Goal: Check status

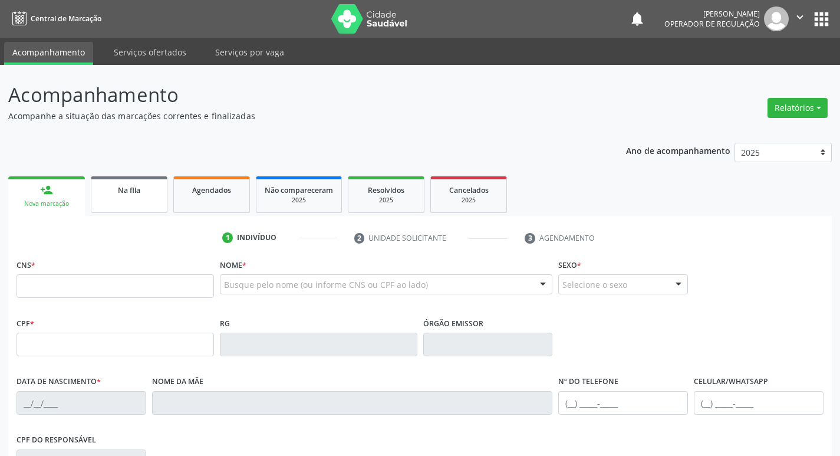
click at [121, 199] on link "Na fila" at bounding box center [129, 194] width 77 height 37
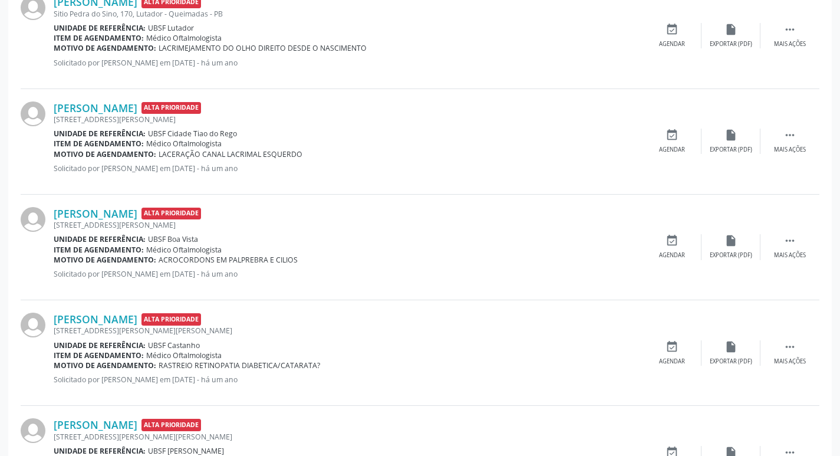
scroll to position [1529, 0]
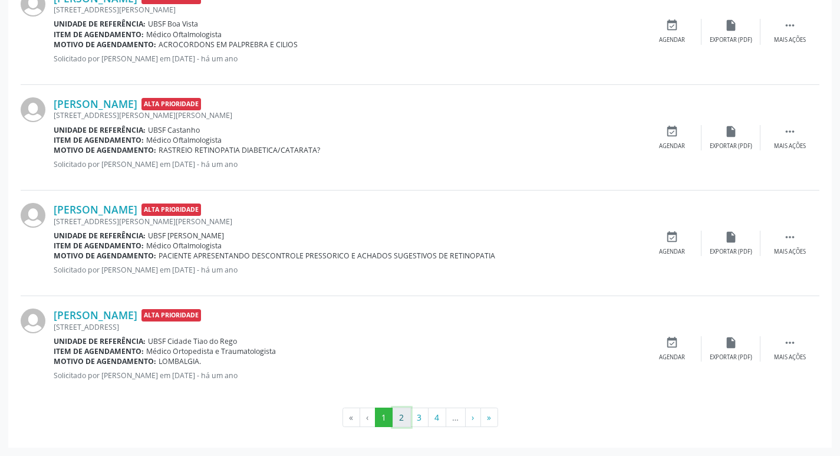
click at [409, 411] on button "2" at bounding box center [402, 417] width 18 height 20
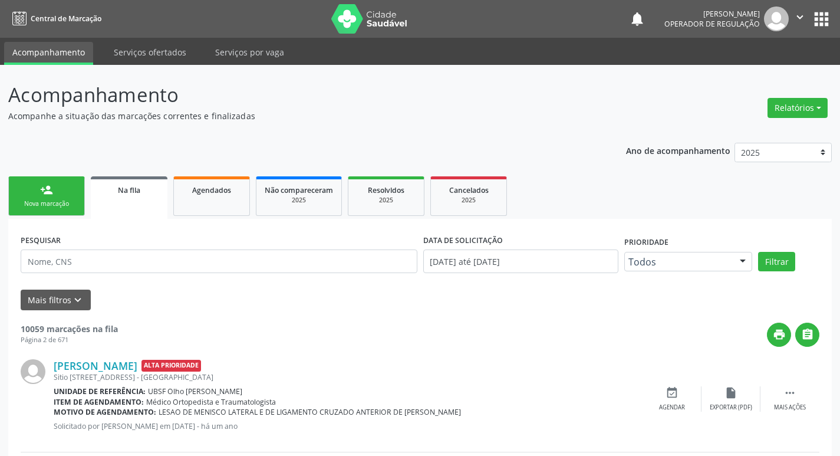
click at [42, 203] on div "Nova marcação" at bounding box center [46, 203] width 59 height 9
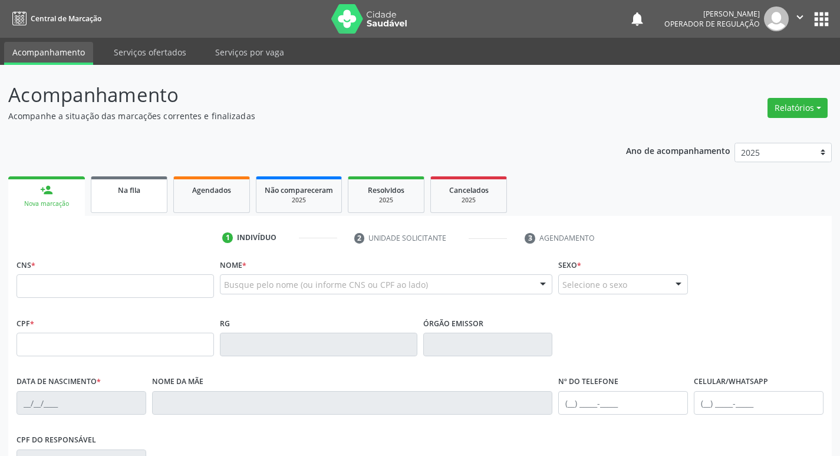
click at [139, 196] on link "Na fila" at bounding box center [129, 194] width 77 height 37
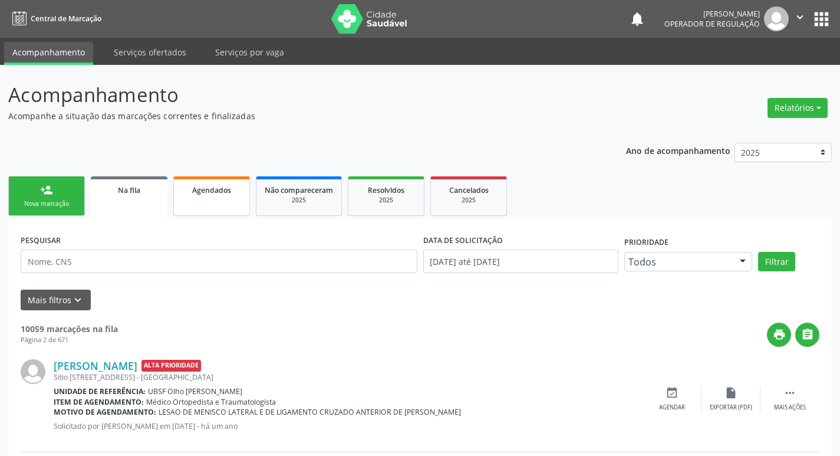
click at [233, 193] on div "Agendados" at bounding box center [211, 189] width 59 height 12
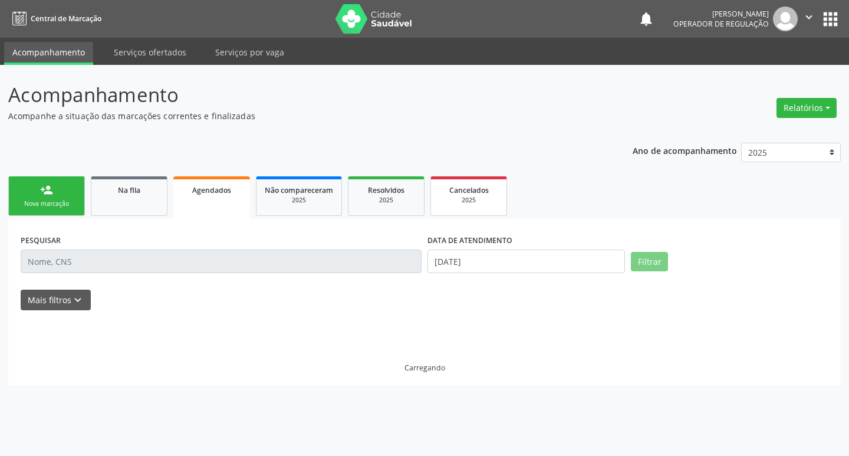
click at [470, 181] on link "Cancelados 2025" at bounding box center [468, 195] width 77 height 39
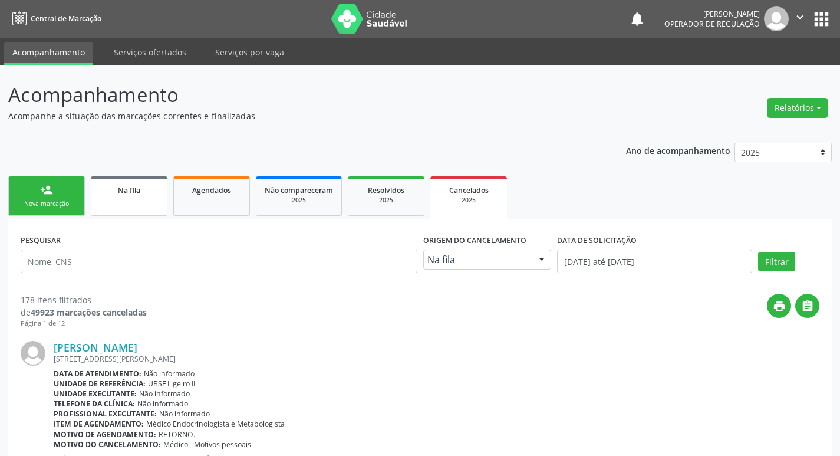
click at [118, 206] on link "Na fila" at bounding box center [129, 195] width 77 height 39
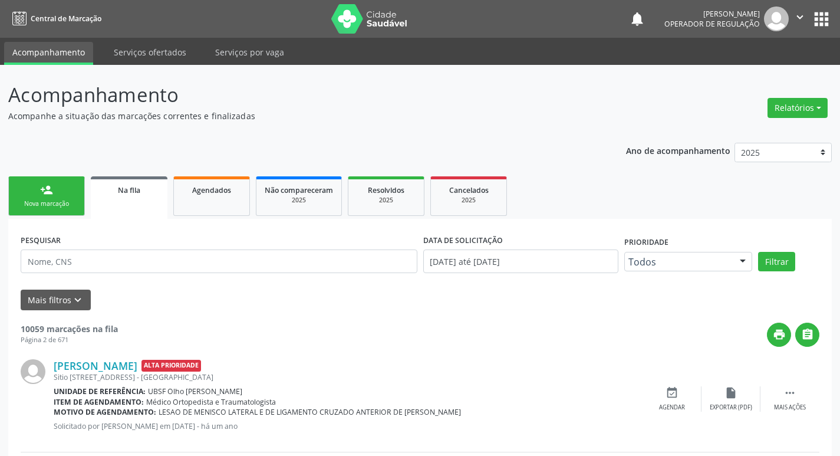
click at [156, 191] on div "Na fila" at bounding box center [129, 189] width 60 height 12
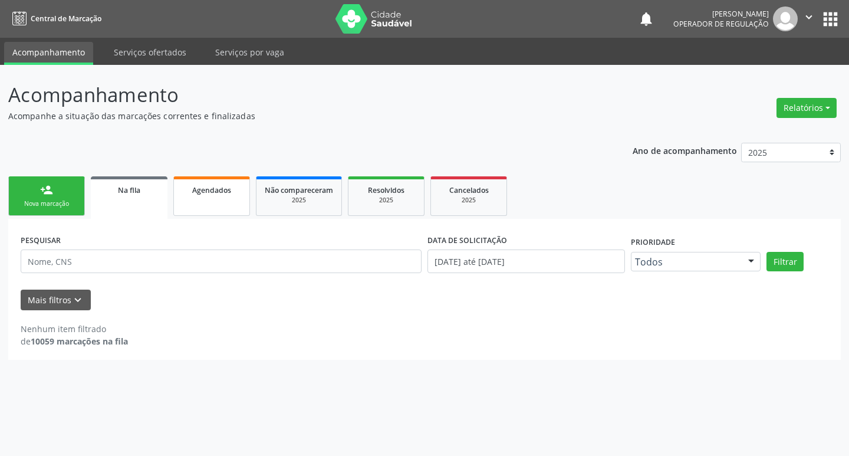
click at [232, 191] on div "Agendados" at bounding box center [211, 189] width 59 height 12
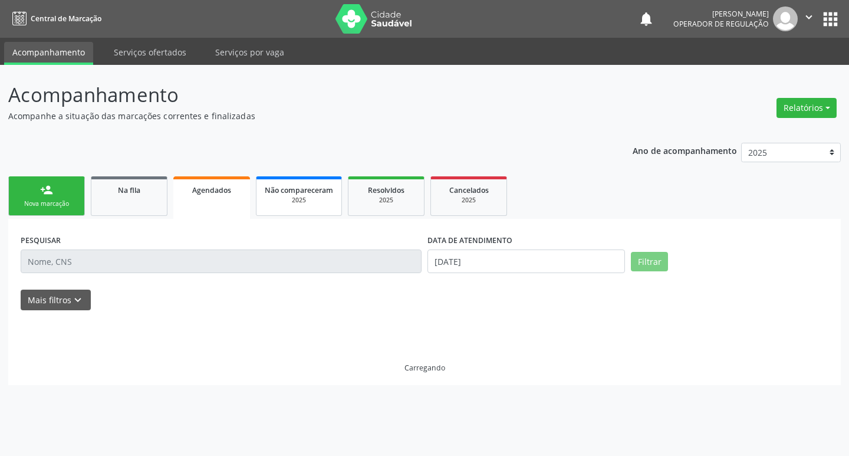
click at [322, 192] on span "Não compareceram" at bounding box center [299, 190] width 68 height 10
click at [6, 196] on div "Acompanhamento Acompanhe a situação das marcações correntes e finalizadas Relat…" at bounding box center [424, 260] width 849 height 391
click at [15, 193] on link "person_add Nova marcação" at bounding box center [46, 195] width 77 height 39
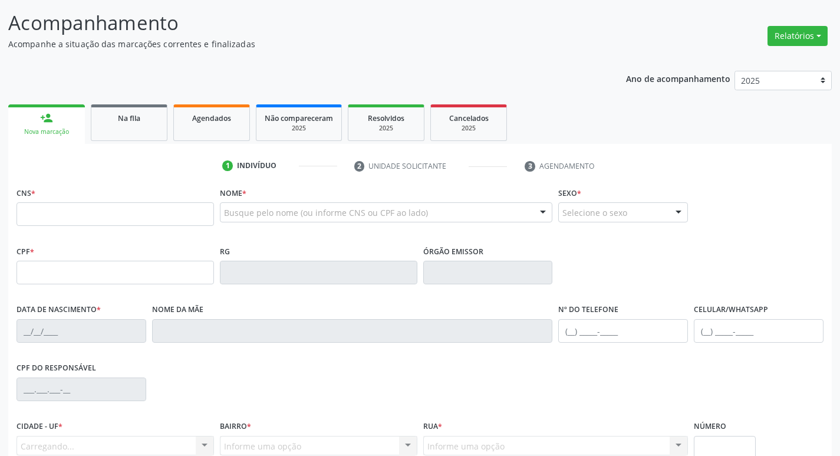
scroll to position [73, 0]
click at [137, 123] on link "Na fila" at bounding box center [129, 121] width 77 height 37
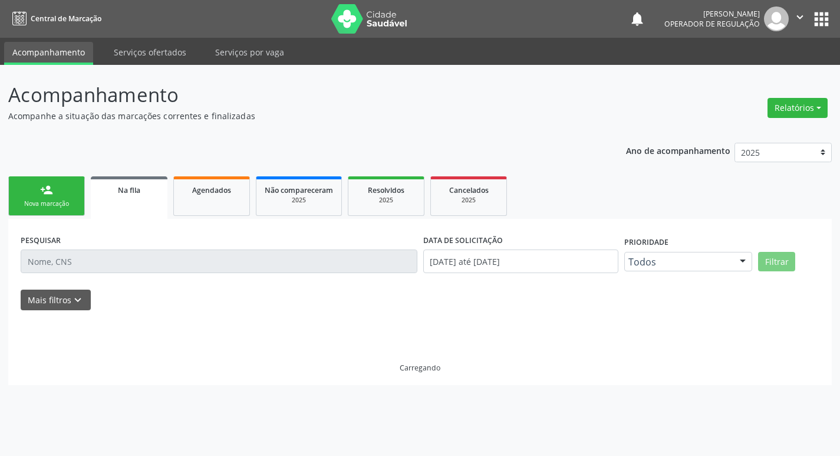
scroll to position [0, 0]
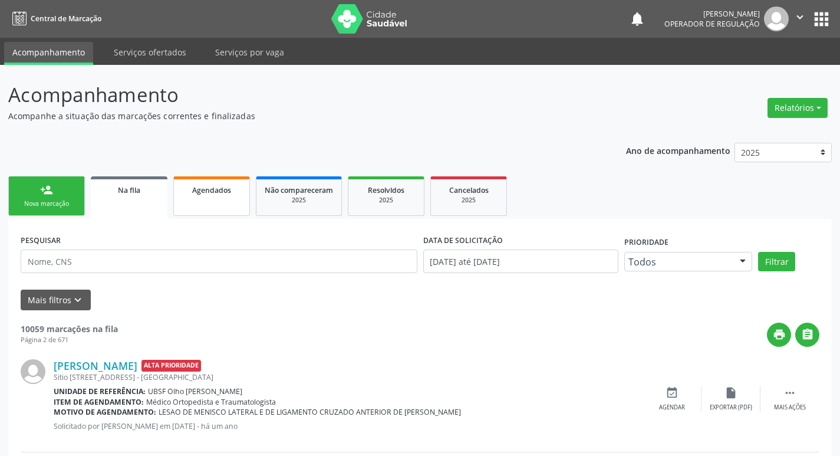
click at [216, 195] on div "Agendados" at bounding box center [211, 189] width 59 height 12
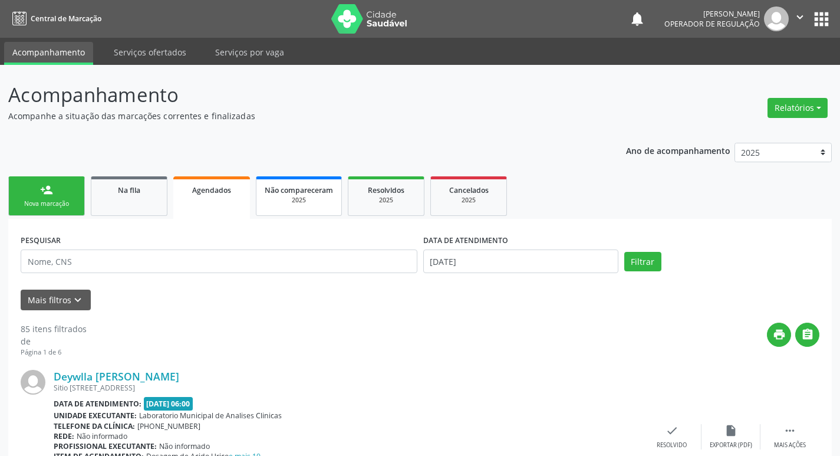
click at [291, 183] on div "Não compareceram" at bounding box center [299, 189] width 68 height 12
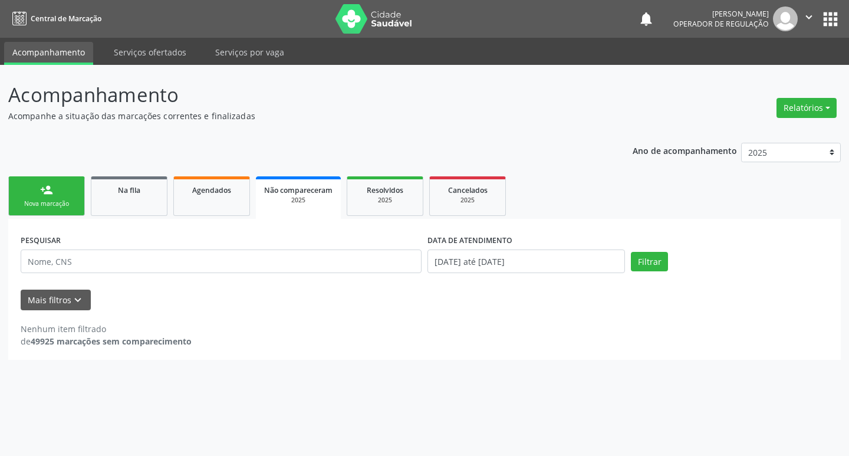
click at [66, 186] on link "person_add Nova marcação" at bounding box center [46, 195] width 77 height 39
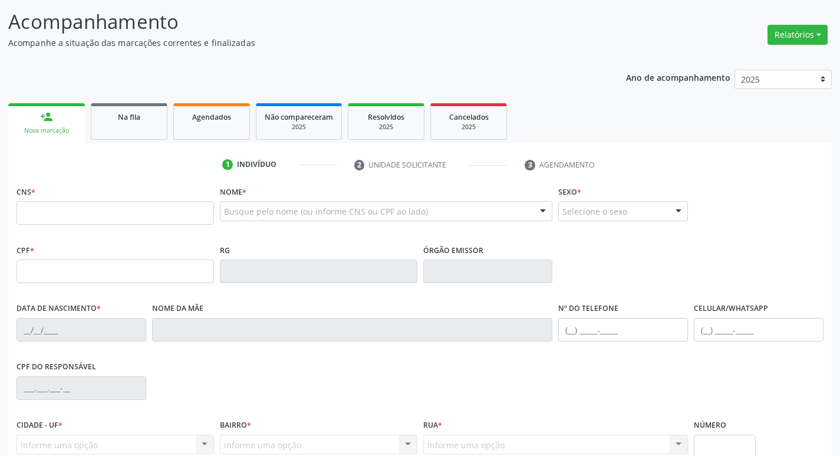
scroll to position [120, 0]
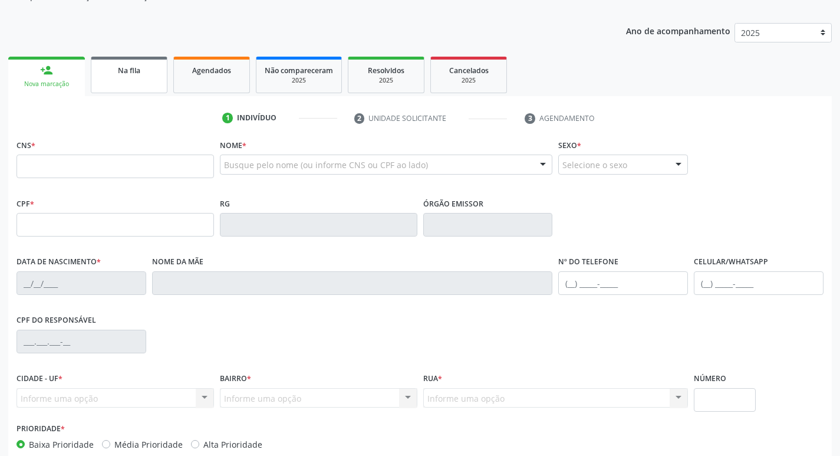
click at [111, 77] on link "Na fila" at bounding box center [129, 75] width 77 height 37
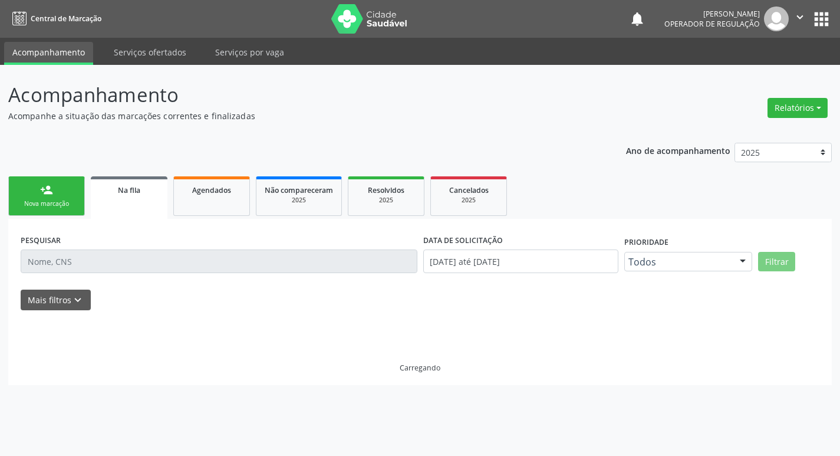
scroll to position [0, 0]
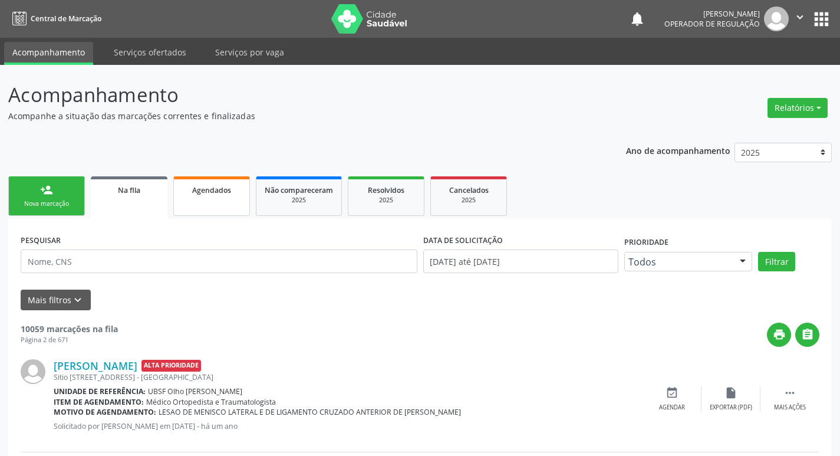
click at [210, 205] on link "Agendados" at bounding box center [211, 195] width 77 height 39
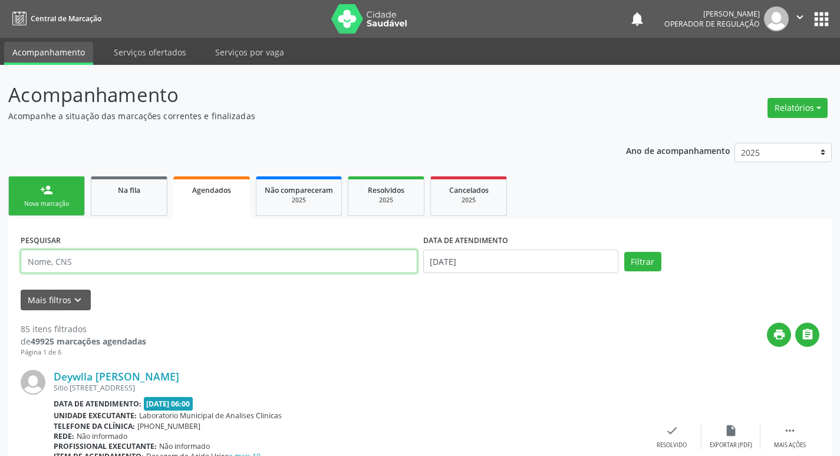
click at [130, 268] on input "text" at bounding box center [219, 261] width 397 height 24
type input "707603202474193"
click at [624, 252] on button "Filtrar" at bounding box center [642, 262] width 37 height 20
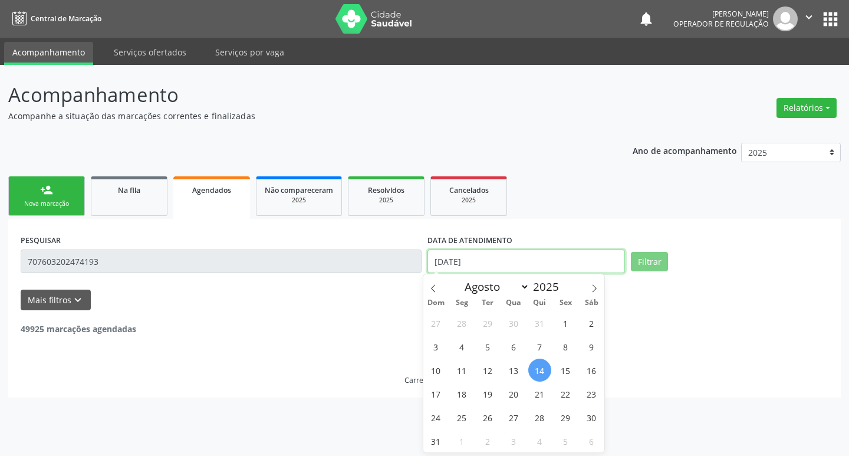
click at [550, 268] on input "[DATE]" at bounding box center [525, 261] width 197 height 24
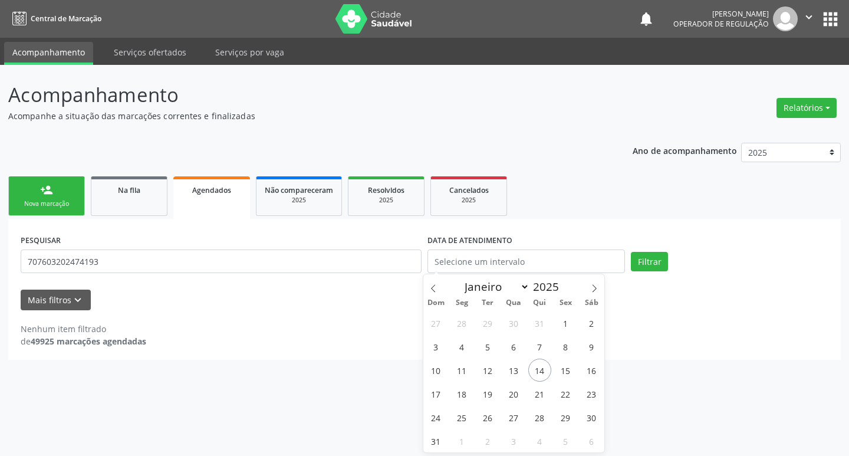
click at [579, 85] on p "Acompanhamento" at bounding box center [299, 94] width 582 height 29
drag, startPoint x: 125, startPoint y: 277, endPoint x: 73, endPoint y: 271, distance: 52.9
click at [73, 271] on div "PESQUISAR 707603202474193" at bounding box center [221, 256] width 407 height 50
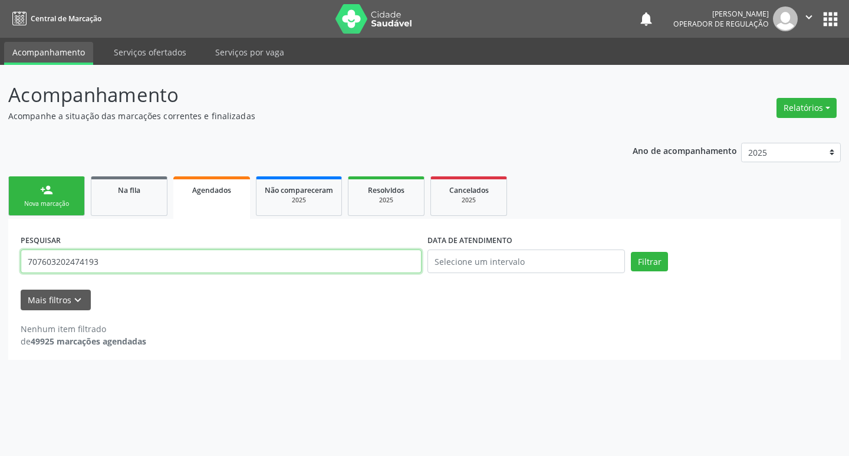
drag, startPoint x: 118, startPoint y: 262, endPoint x: 0, endPoint y: 259, distance: 118.5
click at [0, 259] on div "Acompanhamento Acompanhe a situação das marcações correntes e finalizadas Relat…" at bounding box center [424, 260] width 849 height 391
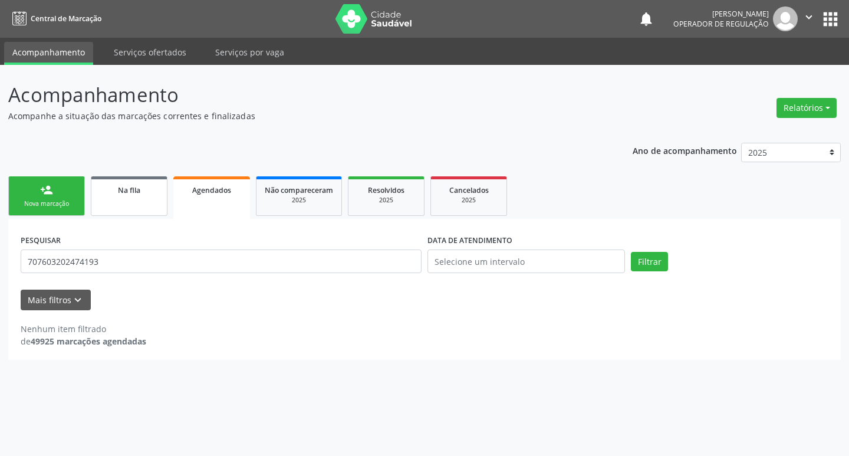
click at [125, 189] on span "Na fila" at bounding box center [129, 190] width 22 height 10
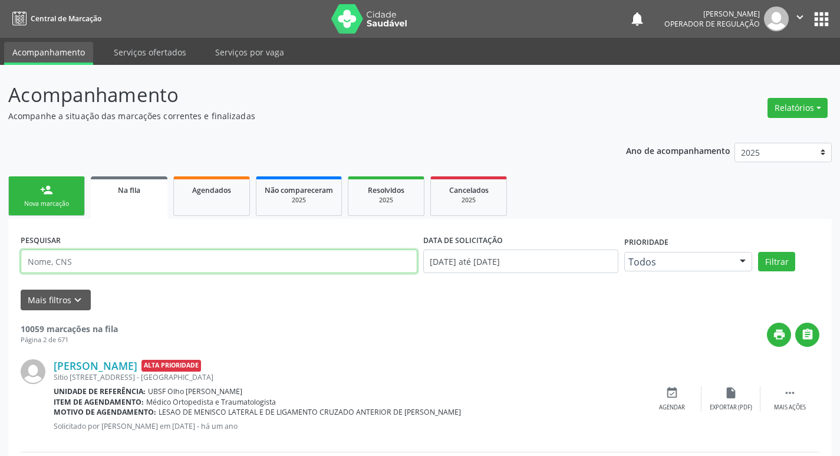
click at [158, 259] on input "text" at bounding box center [219, 261] width 397 height 24
paste input "707603202474193"
type input "707603202474193"
click at [758, 252] on button "Filtrar" at bounding box center [776, 262] width 37 height 20
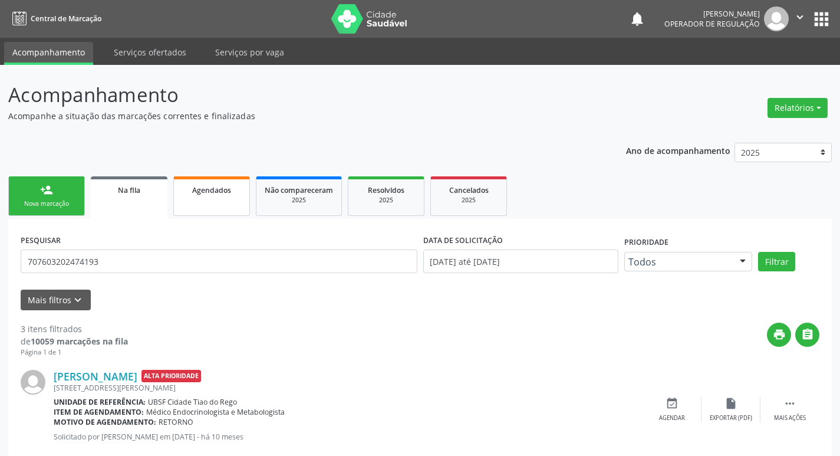
click at [210, 187] on span "Agendados" at bounding box center [211, 190] width 39 height 10
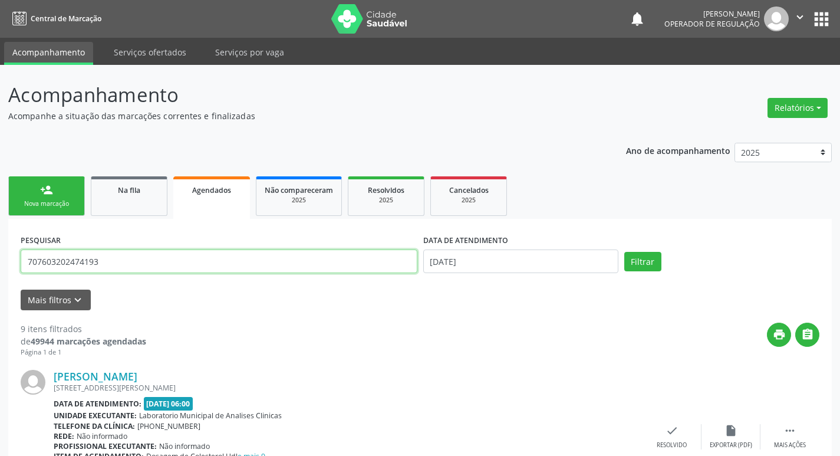
drag, startPoint x: 154, startPoint y: 255, endPoint x: 34, endPoint y: 265, distance: 121.3
click at [34, 265] on input "707603202474193" at bounding box center [219, 261] width 397 height 24
type input "7"
type input "m"
type input "[PERSON_NAME]"
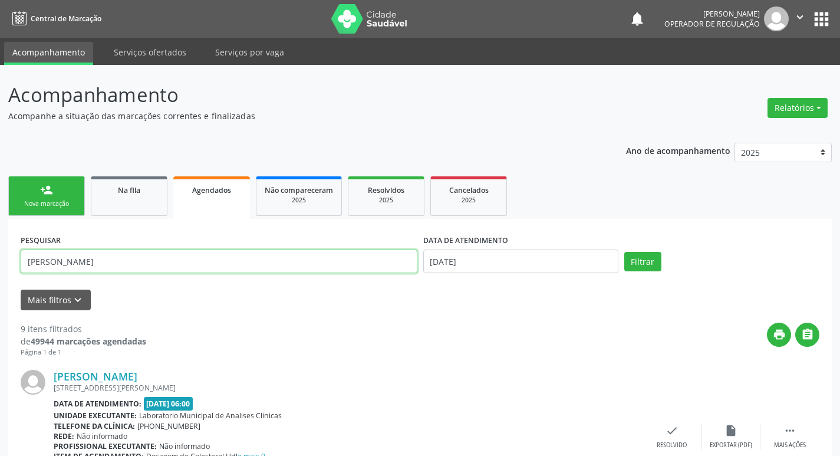
click at [624, 252] on button "Filtrar" at bounding box center [642, 262] width 37 height 20
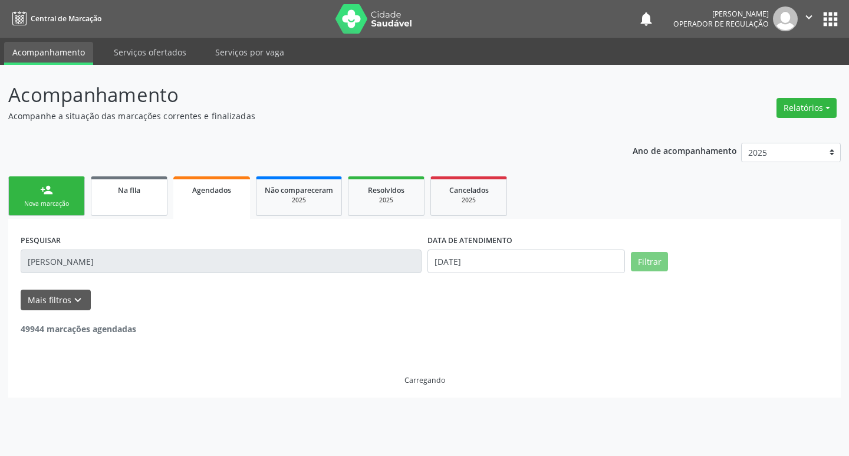
click at [116, 192] on div "Na fila" at bounding box center [129, 189] width 59 height 12
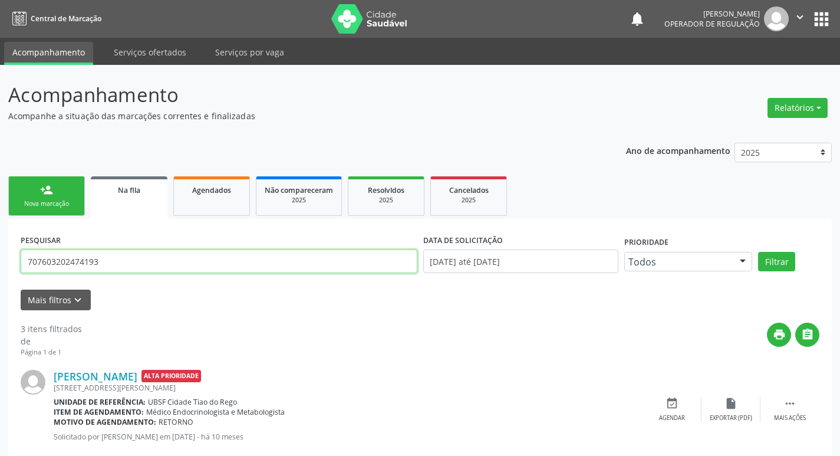
click at [213, 269] on input "707603202474193" at bounding box center [219, 261] width 397 height 24
type input "7"
type input "[PERSON_NAME]"
click at [189, 258] on input "[PERSON_NAME]" at bounding box center [219, 261] width 397 height 24
click at [758, 252] on button "Filtrar" at bounding box center [776, 262] width 37 height 20
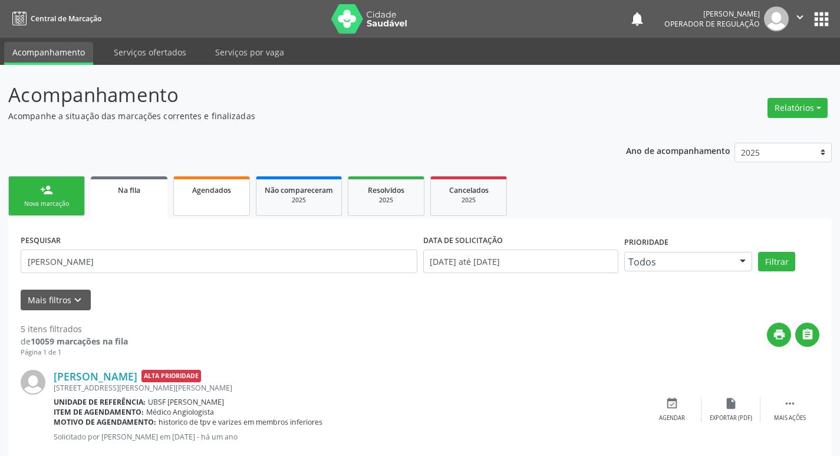
click at [189, 192] on div "Agendados" at bounding box center [211, 189] width 59 height 12
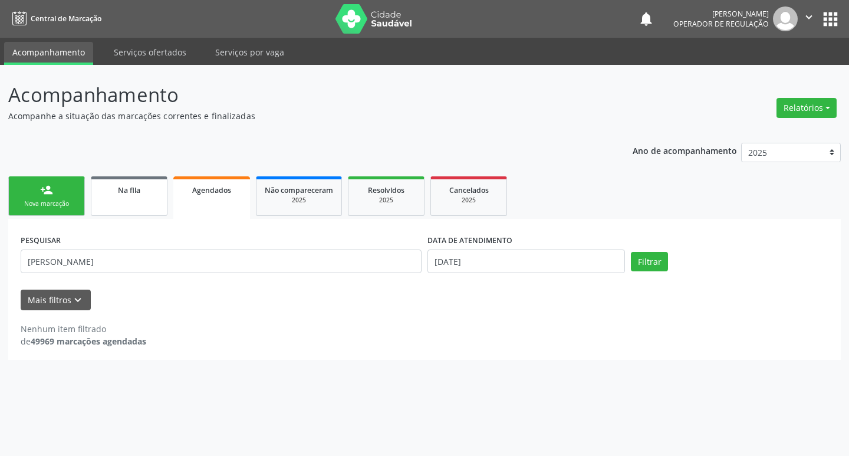
click at [144, 200] on link "Na fila" at bounding box center [129, 195] width 77 height 39
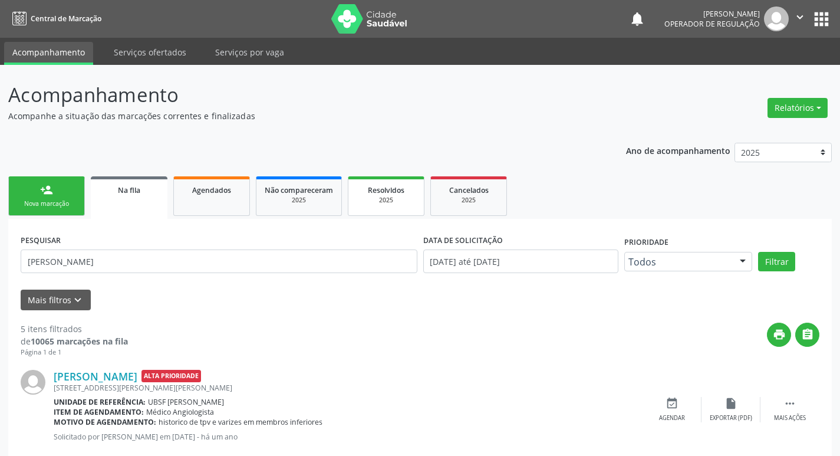
click at [391, 206] on link "Resolvidos 2025" at bounding box center [386, 195] width 77 height 39
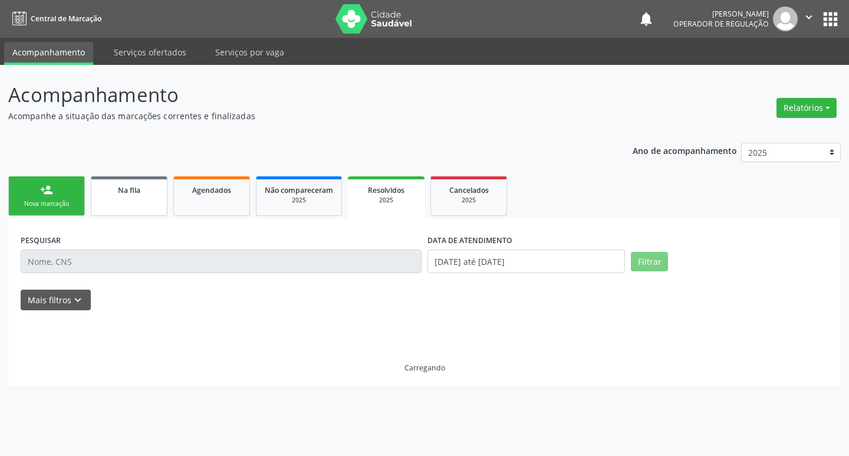
click at [106, 191] on div "Na fila" at bounding box center [129, 189] width 59 height 12
